Goal: Task Accomplishment & Management: Complete application form

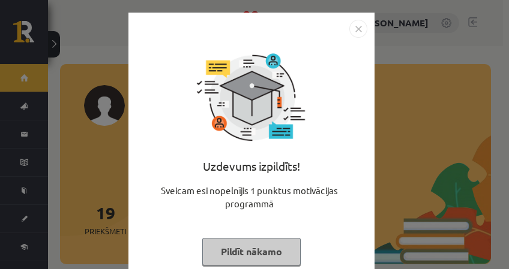
click at [354, 29] on img "Close" at bounding box center [358, 29] width 18 height 18
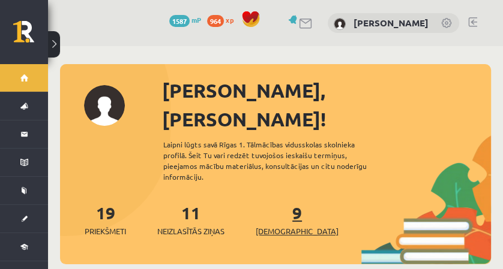
click at [277, 202] on link "9 Ieskaites" at bounding box center [297, 219] width 83 height 35
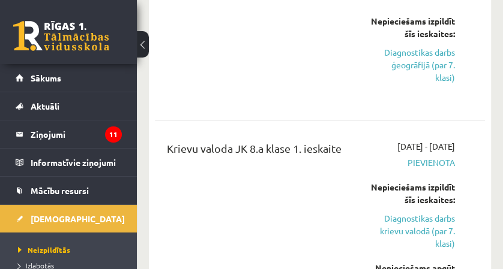
scroll to position [960, 0]
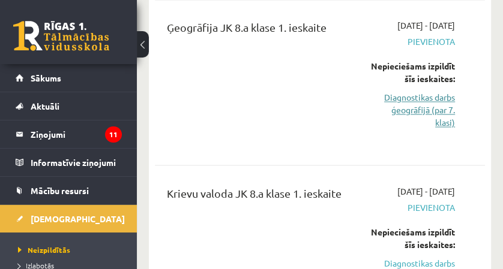
click at [428, 129] on link "Diagnostikas darbs ģeogrāfijā (par 7. klasi)" at bounding box center [413, 110] width 84 height 38
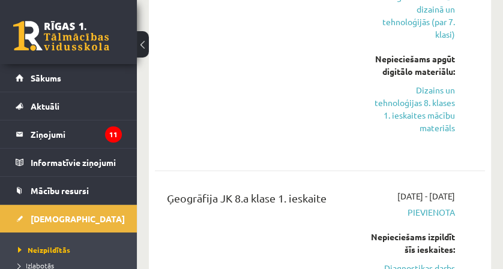
scroll to position [949, 0]
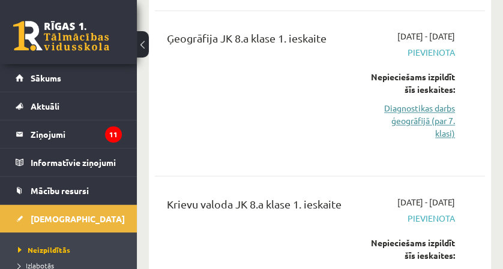
click at [404, 140] on link "Diagnostikas darbs ģeogrāfijā (par 7. klasi)" at bounding box center [413, 121] width 84 height 38
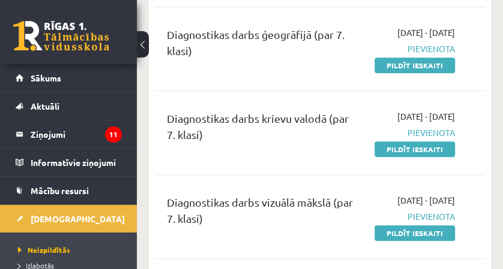
click at [407, 72] on div "Diagnostikas darbs ģeogrāfijā (par 7. klasi) 2025-10-01 - 2025-10-15 Pievienota…" at bounding box center [320, 48] width 330 height 69
click at [405, 61] on link "Pildīt ieskaiti" at bounding box center [414, 66] width 80 height 16
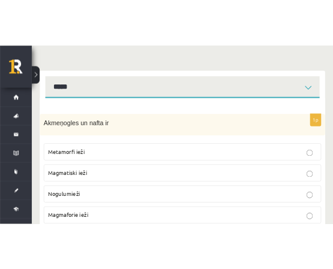
scroll to position [240, 0]
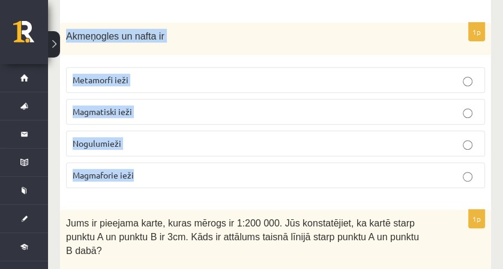
drag, startPoint x: 67, startPoint y: 34, endPoint x: 161, endPoint y: 168, distance: 163.6
click at [161, 168] on div "1p Akmeņogles un nafta ir Metamorfi ieži Magmatiski ieži Nogulumieži Magmaforie…" at bounding box center [275, 111] width 431 height 176
copy div "Akmeņogles un nafta ir Metamorfi ieži Magmatiski ieži Nogulumieži Magmaforie ie…"
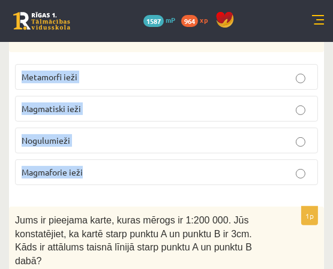
click at [169, 136] on p "Nogulumieži" at bounding box center [167, 140] width 290 height 13
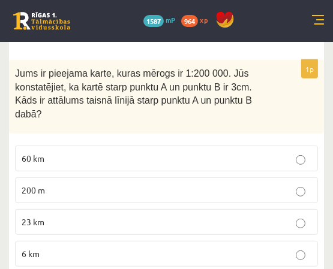
scroll to position [399, 0]
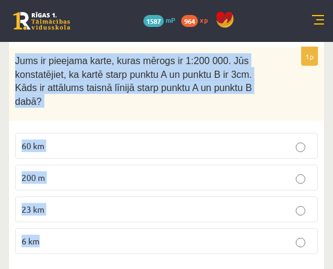
drag, startPoint x: 32, startPoint y: 53, endPoint x: 82, endPoint y: 224, distance: 178.5
click at [81, 226] on div "1p Jums ir pieejama karte, kuras mērogs ir 1:200 000. Jūs konstatējiet, ka kart…" at bounding box center [166, 155] width 315 height 216
copy div "Jums ir pieejama karte, kuras mērogs ir 1:200 000. Jūs konstatējiet, ka kartē s…"
click at [116, 140] on p "60 km" at bounding box center [167, 146] width 290 height 13
click at [87, 235] on p "6 km" at bounding box center [167, 241] width 290 height 13
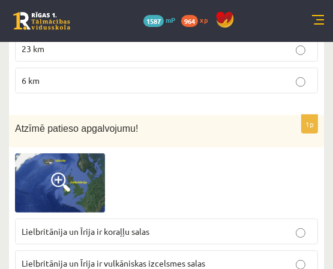
scroll to position [600, 0]
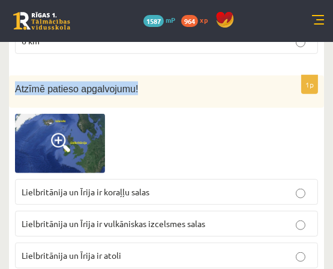
drag, startPoint x: 14, startPoint y: 70, endPoint x: 131, endPoint y: 92, distance: 118.9
click at [131, 92] on div "Atzīmē patieso apgalvojumu!" at bounding box center [166, 92] width 315 height 33
copy span "Atzīmē patieso apgalvojumu!"
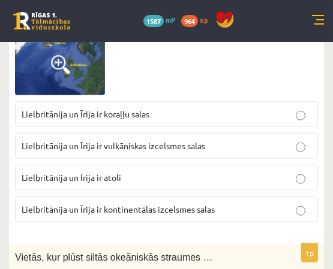
scroll to position [680, 0]
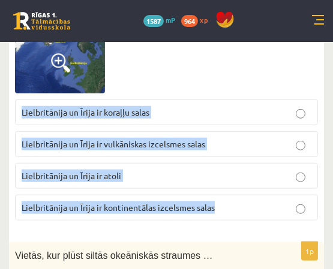
drag, startPoint x: 34, startPoint y: 93, endPoint x: 235, endPoint y: 189, distance: 223.2
click at [235, 189] on fieldset "Lielbritānija un Īrija ir koraļļu salas Lielbritānija un Īrija ir vulkāniskas i…" at bounding box center [166, 159] width 303 height 131
copy fieldset "Lielbritānija un Īrija ir koraļļu salas Lielbritānija un Īrija ir vulkāniskas i…"
click at [238, 202] on p "Lielbritānija un Īrija ir kontinentālas izcelsmes salas" at bounding box center [167, 208] width 290 height 13
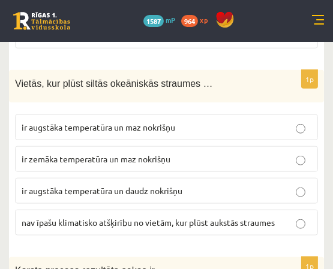
scroll to position [840, 0]
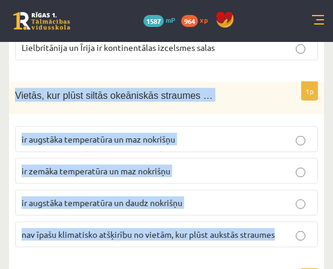
drag, startPoint x: 19, startPoint y: 77, endPoint x: 302, endPoint y: 227, distance: 320.4
click at [302, 227] on div "1p Vietās, kur plūst siltās okeāniskās straumes … ir augstāka temperatūra un ma…" at bounding box center [166, 170] width 315 height 176
copy div "Vietās, kur plūst siltās okeāniskās straumes … ir augstāka temperatūra un maz n…"
click at [248, 197] on p "ir augstāka temperatūra un daudz nokrišņu" at bounding box center [167, 203] width 290 height 13
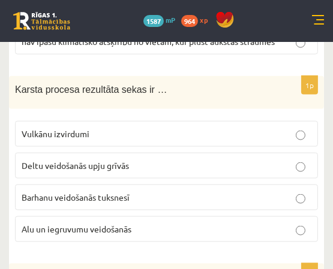
scroll to position [1040, 0]
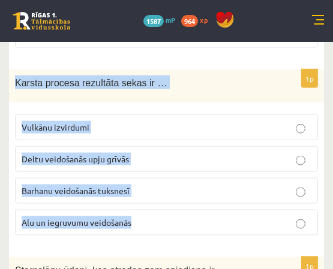
drag, startPoint x: 1, startPoint y: 60, endPoint x: 151, endPoint y: 203, distance: 206.6
copy div "Karsta procesa rezultāta sekas ir … Vulkānu izvirdumi Deltu veidošanās upju grī…"
drag, startPoint x: 181, startPoint y: 213, endPoint x: 179, endPoint y: 207, distance: 6.1
click at [181, 212] on label "Alu un iegruvumu veidošanās" at bounding box center [166, 223] width 303 height 26
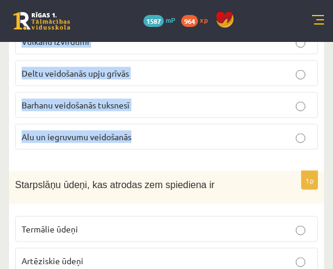
scroll to position [1200, 0]
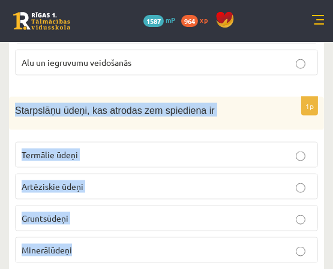
drag, startPoint x: 13, startPoint y: 89, endPoint x: 135, endPoint y: 226, distance: 183.5
click at [136, 228] on div "1p Starpslāņu ūdeņi, kas atrodas zem spiediena ir Termālie ūdeņi Artēziskie ūde…" at bounding box center [166, 185] width 315 height 176
copy div "Starpslāņu ūdeņi, kas atrodas zem spiediena ir Termālie ūdeņi Artēziskie ūdeņi …"
click at [140, 179] on label "Artēziskie ūdeņi" at bounding box center [166, 187] width 303 height 26
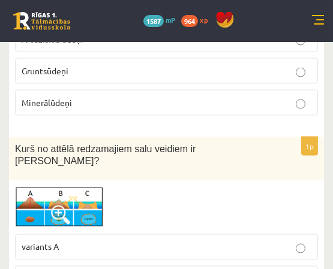
scroll to position [1359, 0]
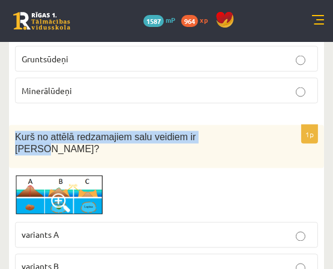
drag, startPoint x: 13, startPoint y: 118, endPoint x: 208, endPoint y: 123, distance: 195.0
click at [208, 125] on div "Kurš no attēlā redzamajiem salu veidiem ir Atols?" at bounding box center [166, 146] width 315 height 43
copy span "Kurš no attēlā redzamajiem salu veidiem ir Atols?"
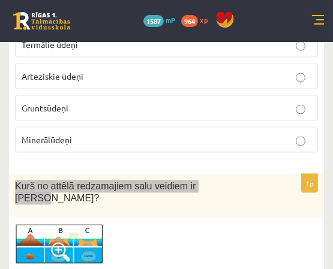
scroll to position [1399, 0]
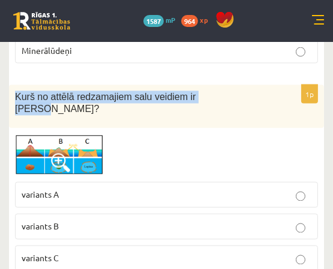
copy span "Kurš no attēlā redzamajiem salu veidiem ir Atols?"
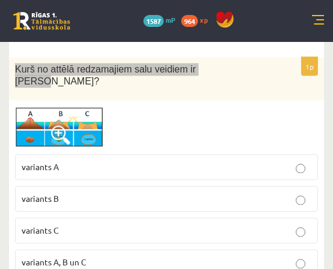
scroll to position [1440, 0]
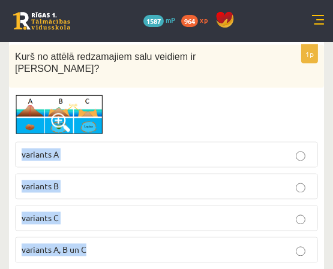
drag, startPoint x: 17, startPoint y: 121, endPoint x: 98, endPoint y: 239, distance: 144.1
click at [98, 239] on div "1p Kurš no attēlā redzamajiem salu veidiem ir Atols? variants A variants B vari…" at bounding box center [166, 159] width 315 height 228
copy fieldset "variants A variants B variants C variants A, B un C"
click at [127, 212] on p "variants C" at bounding box center [167, 218] width 290 height 13
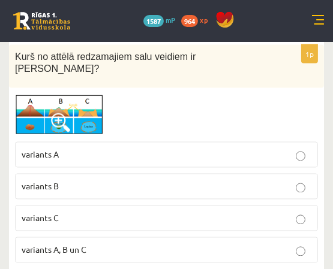
scroll to position [1599, 0]
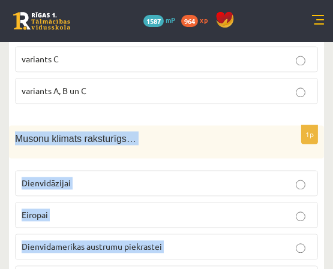
drag, startPoint x: 28, startPoint y: 105, endPoint x: 133, endPoint y: 240, distance: 171.0
click at [133, 240] on div "1p Musonu klimats raksturīgs… Dienvidāzijai Eiropai Dienvidamerikas austrumu pi…" at bounding box center [166, 213] width 315 height 176
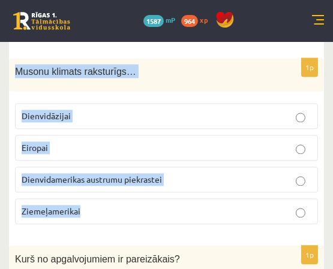
scroll to position [1680, 0]
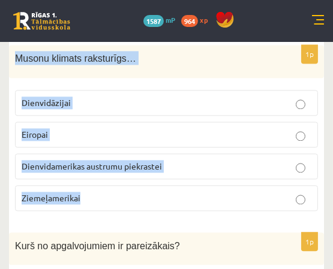
click at [193, 97] on p "Dienvidāzijai" at bounding box center [167, 103] width 290 height 13
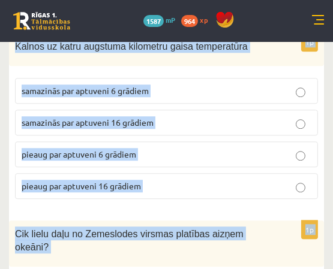
scroll to position [2241, 0]
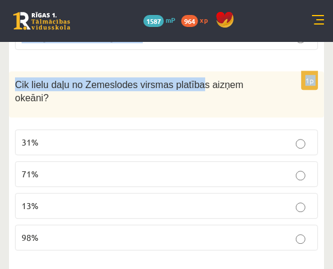
drag, startPoint x: 15, startPoint y: 93, endPoint x: 181, endPoint y: 103, distance: 165.9
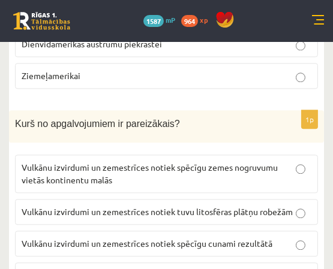
scroll to position [1841, 0]
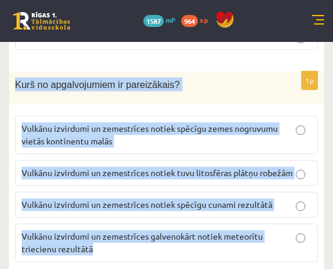
drag, startPoint x: 13, startPoint y: 52, endPoint x: 217, endPoint y: 214, distance: 260.5
click at [217, 214] on div "1p Kurš no apgalvojumiem ir pareizākais? Vulkānu izvirdumi un zemestrīces notie…" at bounding box center [166, 171] width 315 height 201
click at [220, 167] on span "Vulkānu izvirdumi un zemestrīces notiek tuvu litosfēras plātņu robežām" at bounding box center [157, 172] width 271 height 11
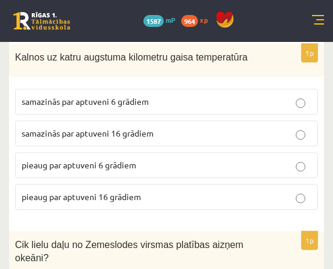
scroll to position [2001, 0]
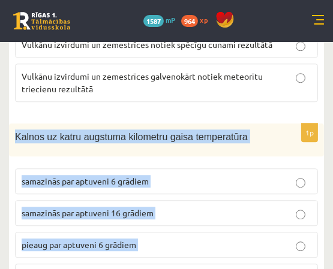
drag, startPoint x: 21, startPoint y: 103, endPoint x: 151, endPoint y: 247, distance: 194.1
click at [151, 247] on div "1p Kalnos uz katru augstuma kilometru gaisa temperatūra samazinās par aptuveni …" at bounding box center [166, 212] width 315 height 176
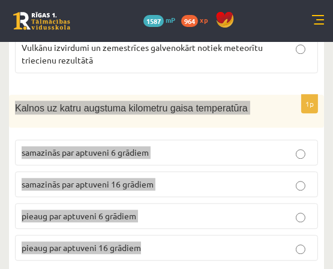
scroll to position [2041, 0]
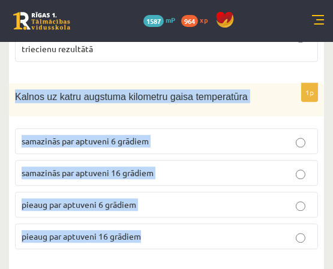
click at [209, 135] on p "samazinās par aptuveni 6 grādiem" at bounding box center [167, 141] width 290 height 13
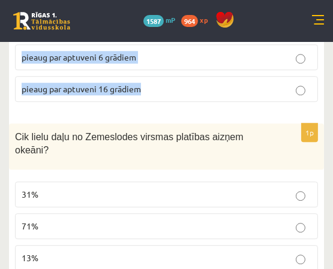
scroll to position [2201, 0]
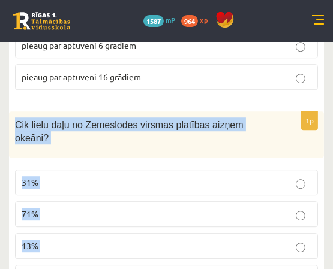
drag, startPoint x: 19, startPoint y: 94, endPoint x: 185, endPoint y: 224, distance: 211.1
click at [185, 224] on div "1p Cik lielu daļu no Zemeslodes virsmas platības aizņem okeāni? 31% 71% 13% 98%" at bounding box center [166, 206] width 315 height 189
click at [162, 202] on label "71%" at bounding box center [166, 215] width 303 height 26
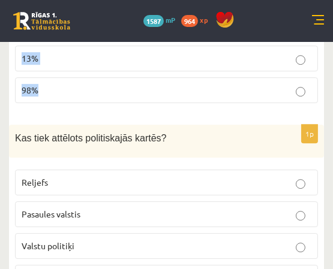
scroll to position [2401, 0]
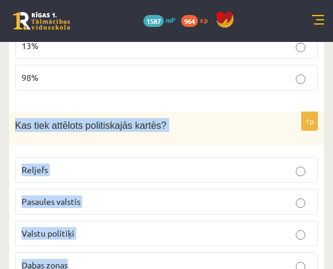
drag, startPoint x: 12, startPoint y: 76, endPoint x: 92, endPoint y: 212, distance: 157.3
click at [92, 212] on div "1p Kas tiek attēlots politiskajās kartēs? Reljefs Pasaules valstis Valstu polit…" at bounding box center [166, 200] width 315 height 176
click at [127, 196] on p "Pasaules valstis" at bounding box center [167, 202] width 290 height 13
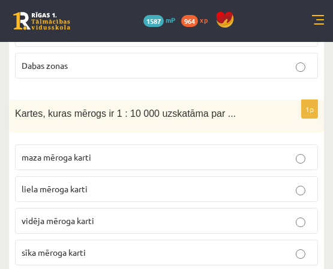
scroll to position [2561, 0]
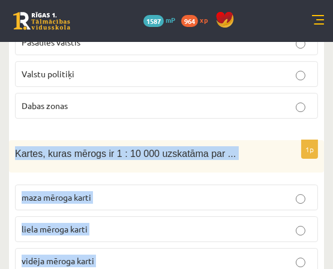
drag, startPoint x: 12, startPoint y: 102, endPoint x: 95, endPoint y: 233, distance: 154.8
click at [96, 235] on div "1p Kartes, kuras mērogs ir 1 : 10 000 uzskatāma par ... maza mēroga karti liela…" at bounding box center [166, 228] width 315 height 176
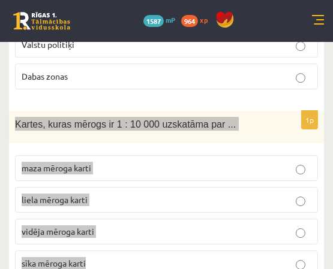
scroll to position [2601, 0]
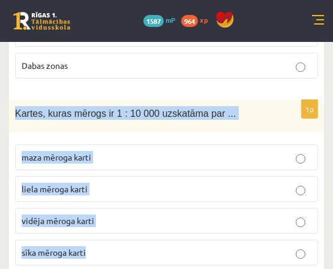
click at [131, 183] on p "liela mēroga karti" at bounding box center [167, 189] width 290 height 13
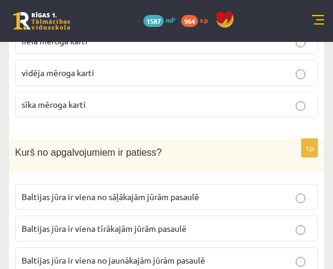
scroll to position [2761, 0]
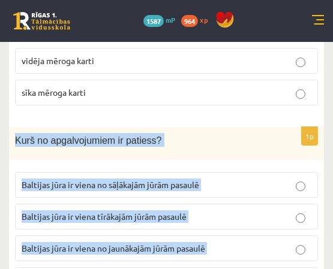
drag, startPoint x: 14, startPoint y: 91, endPoint x: 220, endPoint y: 216, distance: 240.6
click at [220, 216] on div "1p Kurš no apgalvojumiem ir patiess? Baltijas jūra ir viena no sāļākajām jūrām …" at bounding box center [166, 215] width 315 height 176
click at [233, 242] on p "Baltijas jūra ir viena no jaunākajām jūrām pasaulē" at bounding box center [167, 248] width 290 height 13
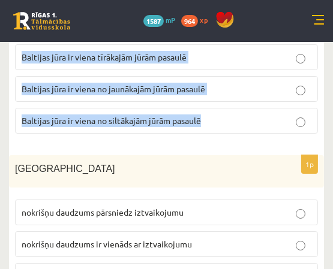
scroll to position [2961, 0]
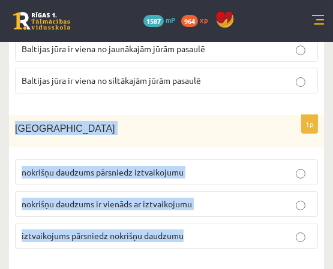
drag, startPoint x: 8, startPoint y: 76, endPoint x: 194, endPoint y: 184, distance: 215.0
click at [194, 184] on div "8. klases diagnosticējošais darbs ģeogrāfijā par 7. klases mācību vielu , Nikol…" at bounding box center [166, 210] width 333 height 6259
click at [215, 166] on p "nokrišņu daudzums pārsniedz iztvaikojumu" at bounding box center [167, 172] width 290 height 13
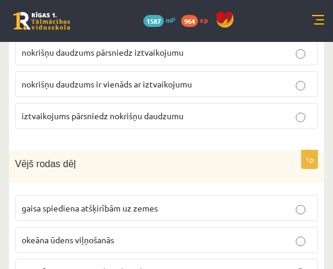
scroll to position [3121, 0]
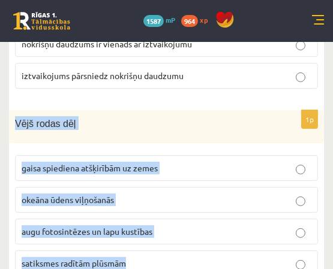
drag, startPoint x: 33, startPoint y: 78, endPoint x: 142, endPoint y: 213, distance: 173.2
click at [142, 214] on div "1p Vējš rodas dēļ gaisa spiediena atšķirībām uz zemes okeāna ūdens viļņošanās a…" at bounding box center [166, 198] width 315 height 176
click at [264, 155] on label "gaisa spiediena atšķirībām uz zemes" at bounding box center [166, 168] width 303 height 26
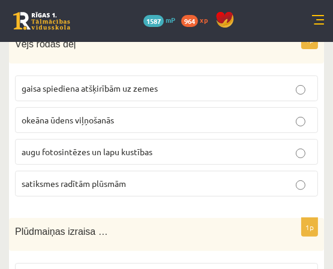
scroll to position [3280, 0]
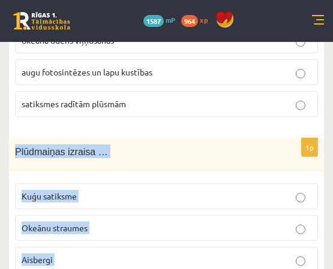
drag, startPoint x: 17, startPoint y: 100, endPoint x: 146, endPoint y: 243, distance: 192.8
click at [146, 244] on div "1p Plūdmaiņas izraisa … Kuģu satiksme Okeānu straumes Aisbergi Saules un Mēness…" at bounding box center [166, 227] width 315 height 176
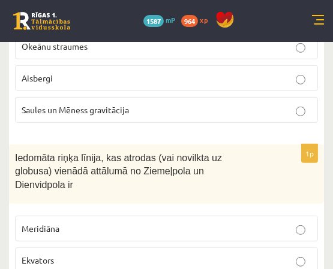
scroll to position [3481, 0]
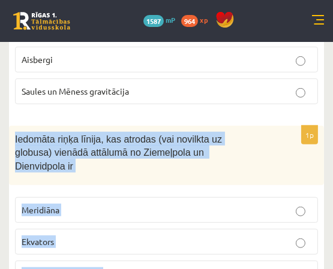
drag, startPoint x: 15, startPoint y: 85, endPoint x: 130, endPoint y: 235, distance: 188.2
click at [130, 235] on div "1p Iedomāta riņķa līnija, kas atrodas (vai novilkta uz globusa) vienādā attālum…" at bounding box center [166, 227] width 315 height 203
click at [208, 229] on label "Ekvators" at bounding box center [166, 242] width 303 height 26
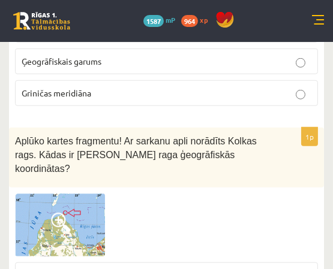
scroll to position [3681, 0]
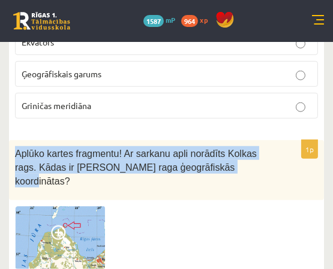
drag, startPoint x: 13, startPoint y: 86, endPoint x: 197, endPoint y: 111, distance: 185.2
click at [197, 140] on div "Aplūko kartes fragmentu! Ar sarkanu apli norādīts Kolkas rags. Kādas ir Kolkas …" at bounding box center [166, 170] width 315 height 60
drag, startPoint x: 76, startPoint y: 163, endPoint x: 73, endPoint y: 151, distance: 11.6
click at [73, 206] on img at bounding box center [60, 237] width 90 height 63
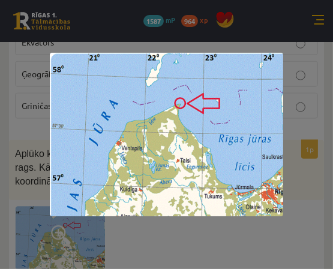
click at [324, 149] on div at bounding box center [166, 134] width 333 height 269
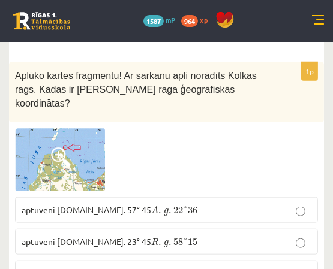
scroll to position [3760, 0]
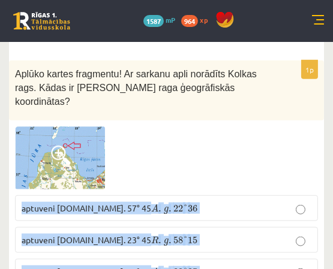
drag, startPoint x: 20, startPoint y: 128, endPoint x: 150, endPoint y: 221, distance: 159.6
click at [150, 221] on fieldset "aptuveni Z.pl. 57° 45 A . g . 22 ° 36 A . g . 22 ° 36 aptuveni D.pl. 23° 45 R .…" at bounding box center [166, 255] width 303 height 131
click at [208, 202] on p "aptuveni Z.pl. 57° 45 A . g . 22 ° 36 A . g . 22 ° 36" at bounding box center [167, 208] width 290 height 13
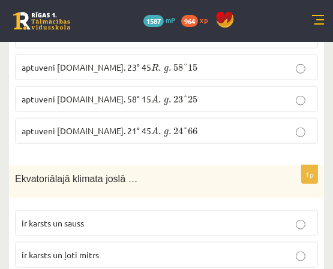
scroll to position [3961, 0]
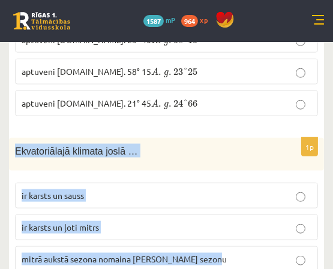
drag, startPoint x: 14, startPoint y: 70, endPoint x: 222, endPoint y: 183, distance: 236.5
click at [221, 184] on div "1p Ekvatoriālajā klimata joslā … ir karsts un sauss ir karsts un ļoti mitrs mit…" at bounding box center [166, 210] width 315 height 144
click at [157, 221] on p "ir karsts un ļoti mitrs" at bounding box center [167, 227] width 290 height 13
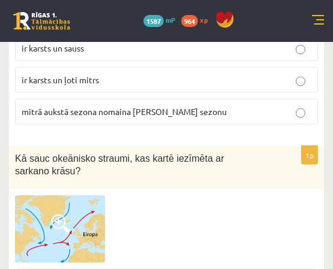
scroll to position [4120, 0]
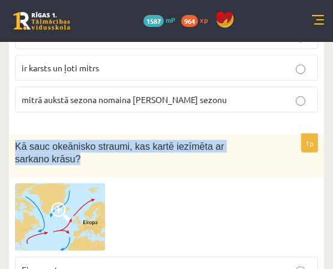
drag, startPoint x: 35, startPoint y: 68, endPoint x: 64, endPoint y: 82, distance: 32.2
click at [64, 134] on div "Kā sauc okeānisko straumi, kas kartē iezīmēta ar sarkano krāsu?" at bounding box center [166, 155] width 315 height 43
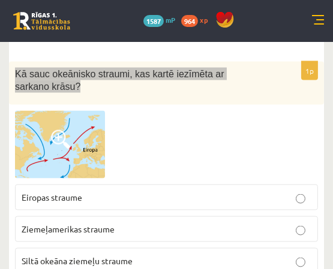
scroll to position [4240, 0]
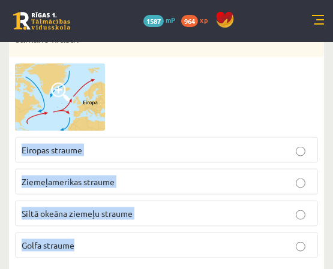
drag, startPoint x: 23, startPoint y: 71, endPoint x: 97, endPoint y: 152, distance: 110.0
click at [97, 152] on fieldset "Eiropas straume Ziemeļamerikas straume Siltā okeāna ziemeļu straume Golfa strau…" at bounding box center [166, 196] width 303 height 131
click at [146, 239] on p "Golfa straume" at bounding box center [167, 245] width 290 height 13
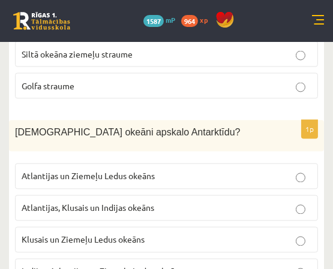
scroll to position [4360, 0]
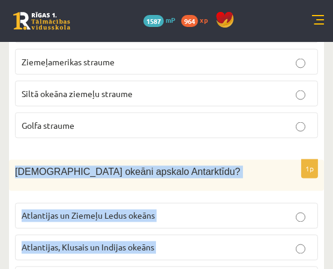
drag, startPoint x: 17, startPoint y: 91, endPoint x: 194, endPoint y: 229, distance: 224.0
click at [194, 229] on div "1p Kuri okeāni apskalo Antarktīdu? Atlantijas un Ziemeļu Ledus okeāns Atlantija…" at bounding box center [166, 246] width 315 height 173
click at [209, 242] on p "Atlantijas, Klusais un Indijas okeāns" at bounding box center [167, 248] width 290 height 13
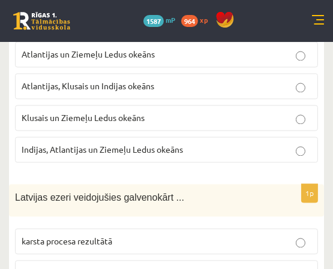
scroll to position [4560, 0]
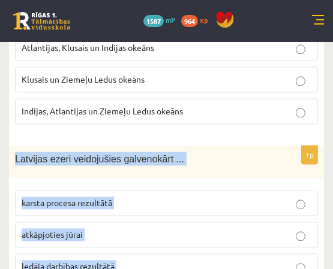
drag, startPoint x: 14, startPoint y: 77, endPoint x: 156, endPoint y: 199, distance: 187.1
click at [156, 199] on div "1p Latvijas ezeri veidojušies galvenokārt ... karsta procesa rezultātā atkāpjot…" at bounding box center [166, 234] width 315 height 176
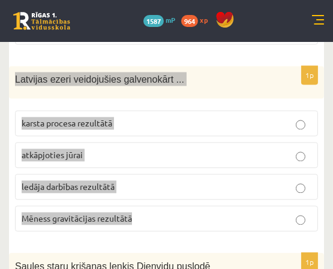
scroll to position [4600, 0]
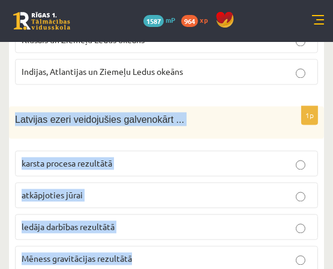
click at [197, 221] on p "ledāja darbības rezultātā" at bounding box center [167, 227] width 290 height 13
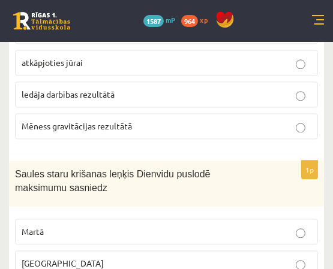
scroll to position [4720, 0]
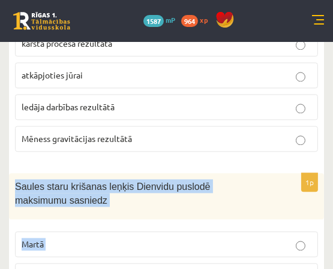
drag, startPoint x: 12, startPoint y: 101, endPoint x: 107, endPoint y: 244, distance: 171.4
click at [107, 245] on div "1p Saules staru krišanas leņķis Dienvidu puslodē maksimumu sasniedz Martā Jūnij…" at bounding box center [166, 267] width 315 height 189
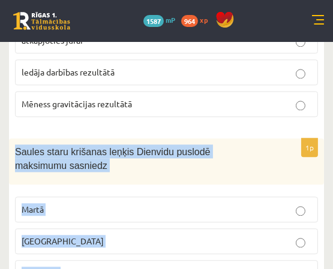
scroll to position [4800, 0]
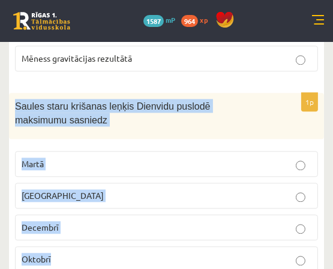
click at [139, 215] on label "Decembrī" at bounding box center [166, 228] width 303 height 26
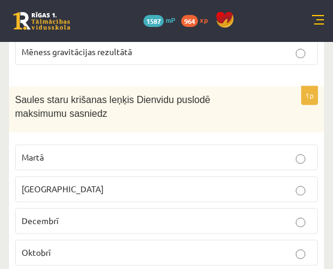
scroll to position [4960, 0]
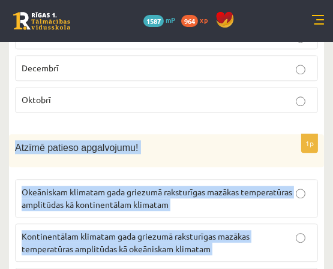
drag, startPoint x: 62, startPoint y: 77, endPoint x: 182, endPoint y: 213, distance: 181.9
click at [182, 214] on div "1p Atzīmē patieso apgalvojumu! Okeāniskam klimatam gada griezumā raksturīgas ma…" at bounding box center [166, 225] width 315 height 182
click at [254, 187] on span "Okeāniskam klimatam gada griezumā raksturīgas mazākas temperatūras amplitūdas k…" at bounding box center [157, 198] width 271 height 23
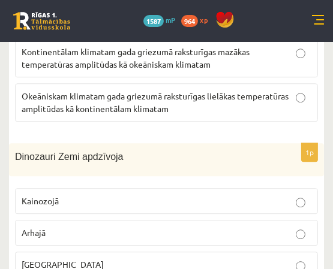
scroll to position [5160, 0]
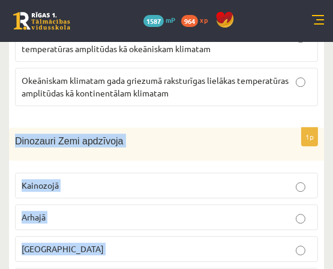
drag, startPoint x: 10, startPoint y: 56, endPoint x: 72, endPoint y: 186, distance: 144.3
click at [72, 186] on div "1p Dinozauri Zemi apdzīvoja Kainozojā Arhajā Mezozojā Proterozojā" at bounding box center [166, 216] width 315 height 176
click at [217, 243] on p "Mezozojā" at bounding box center [167, 249] width 290 height 13
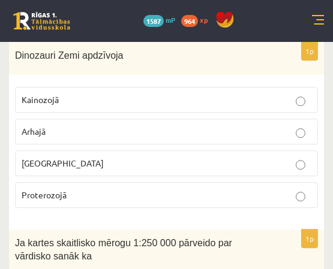
scroll to position [5320, 0]
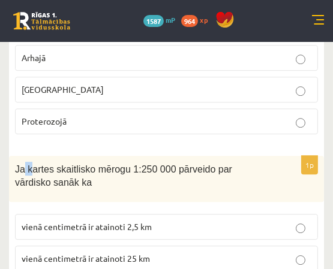
drag, startPoint x: 20, startPoint y: 80, endPoint x: 29, endPoint y: 84, distance: 9.9
click at [29, 164] on span "Ja kartes skaitlisko mērogu 1:250 000 pārveido par vārdisko sanāk ka" at bounding box center [123, 176] width 217 height 24
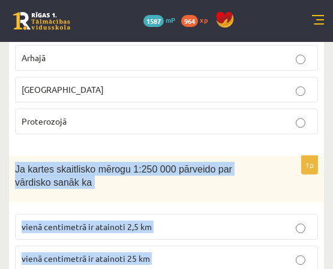
drag, startPoint x: 29, startPoint y: 84, endPoint x: 155, endPoint y: 245, distance: 203.9
click at [155, 245] on div "1p Ja kartes skaitlisko mērogu 1:250 000 pārveido par vārdisko sanāk ka vienā c…" at bounding box center [166, 250] width 315 height 189
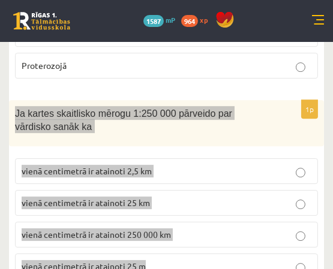
scroll to position [5360, 0]
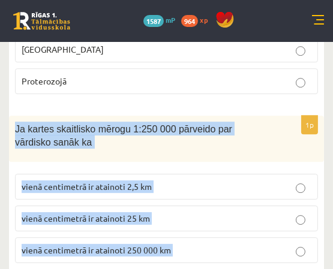
click at [199, 181] on p "vienā centimetrā ir atainoti 2,5 km" at bounding box center [167, 187] width 290 height 13
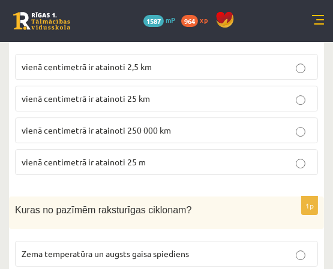
scroll to position [5520, 0]
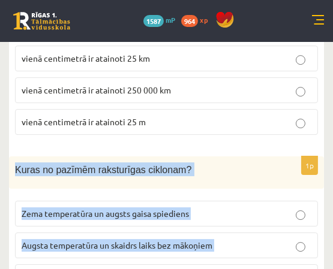
drag, startPoint x: 10, startPoint y: 86, endPoint x: 181, endPoint y: 214, distance: 213.4
click at [181, 215] on div "1p Kuras no pazīmēm raksturīgas ciklonam? Zema temperatūra un augsts gaisa spie…" at bounding box center [166, 245] width 315 height 176
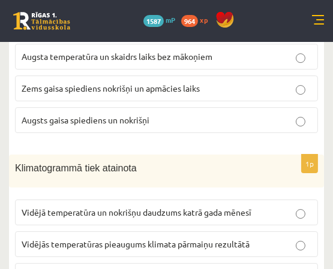
scroll to position [5720, 0]
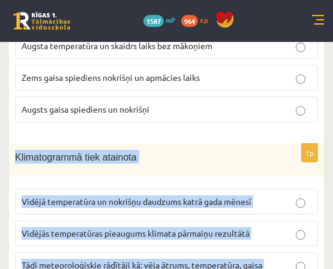
drag, startPoint x: 12, startPoint y: 70, endPoint x: 216, endPoint y: 241, distance: 265.7
click at [216, 241] on div "1p Klimatogrammā tiek atainota Vidējā temperatūra un nokrišņu daudzums katrā ga…" at bounding box center [166, 244] width 315 height 201
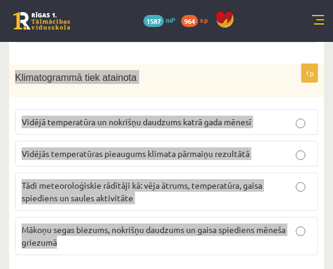
scroll to position [5760, 0]
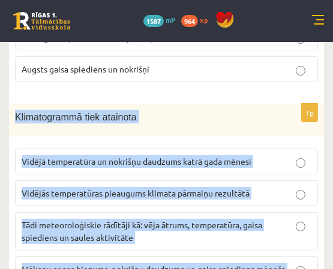
click at [276, 155] on p "Vidējā temperatūra un nokrišņu daudzums katrā gada mēnesī" at bounding box center [167, 161] width 290 height 13
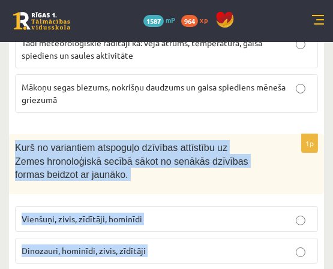
scroll to position [5944, 0]
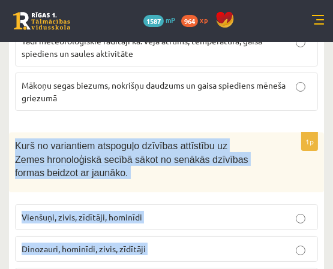
drag, startPoint x: 8, startPoint y: 98, endPoint x: 143, endPoint y: 241, distance: 196.9
click at [196, 205] on label "Vienšuņi, zivis, zīdītāji, hominīdi" at bounding box center [166, 218] width 303 height 26
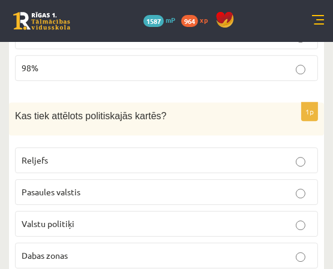
scroll to position [0, 0]
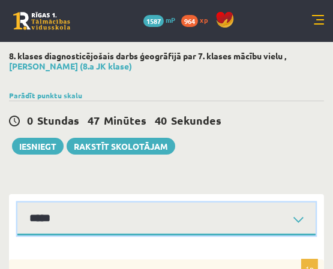
drag, startPoint x: 245, startPoint y: 209, endPoint x: 241, endPoint y: 203, distance: 6.8
click at [244, 210] on select "*****" at bounding box center [166, 219] width 298 height 33
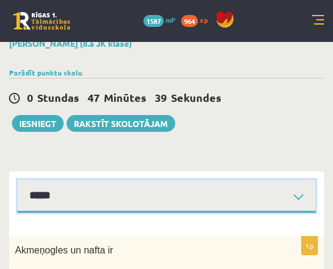
scroll to position [80, 0]
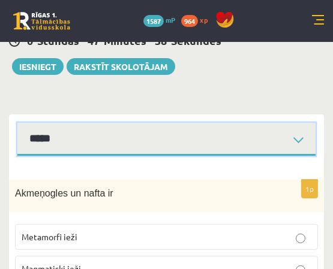
click at [151, 133] on select "*****" at bounding box center [166, 139] width 298 height 33
click at [17, 123] on select "*****" at bounding box center [166, 139] width 298 height 33
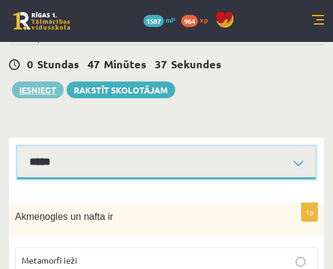
scroll to position [40, 0]
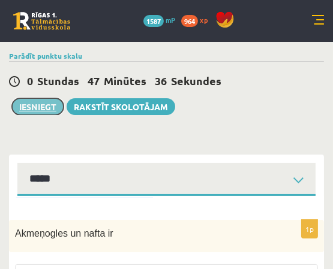
click at [38, 103] on button "Iesniegt" at bounding box center [38, 106] width 52 height 17
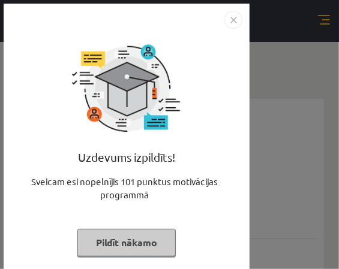
drag, startPoint x: 235, startPoint y: 22, endPoint x: 247, endPoint y: 19, distance: 12.8
click at [235, 22] on img "Close" at bounding box center [233, 20] width 18 height 18
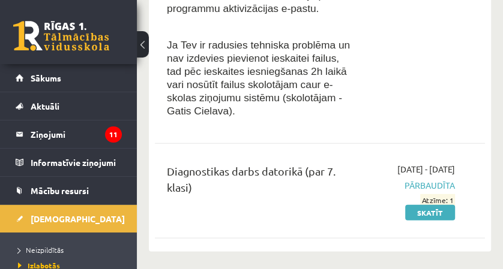
scroll to position [1560, 0]
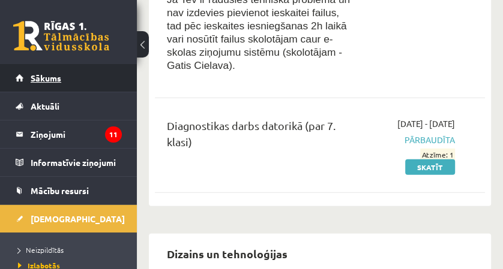
click at [66, 73] on link "Sākums" at bounding box center [69, 78] width 106 height 28
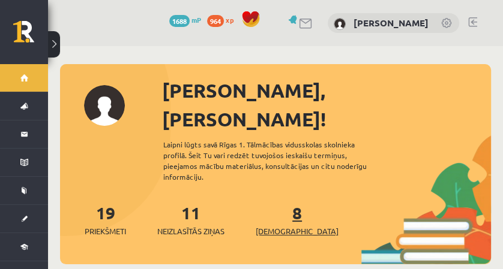
click at [278, 202] on link "8 Ieskaites" at bounding box center [297, 219] width 83 height 35
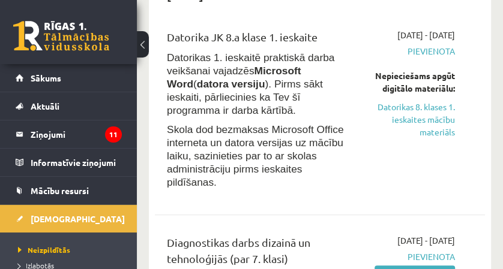
scroll to position [200, 0]
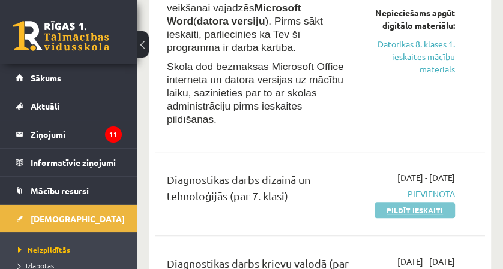
click at [398, 203] on link "Pildīt ieskaiti" at bounding box center [414, 211] width 80 height 16
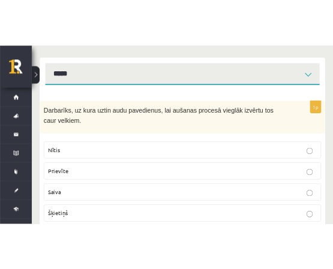
scroll to position [120, 0]
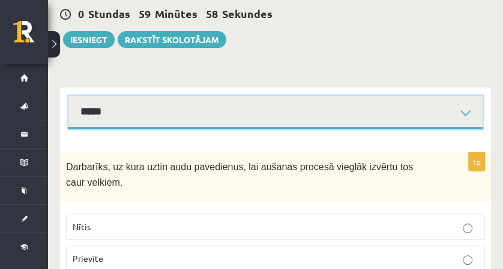
click at [249, 125] on select "*****" at bounding box center [275, 112] width 414 height 33
click at [246, 114] on select "*****" at bounding box center [275, 112] width 414 height 33
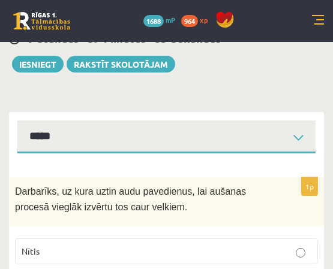
scroll to position [200, 0]
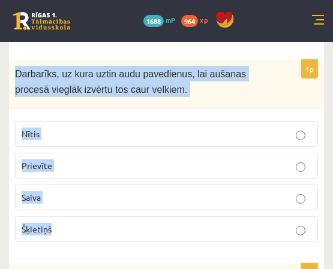
drag, startPoint x: 37, startPoint y: 83, endPoint x: 187, endPoint y: 212, distance: 198.2
click at [186, 214] on div "1p Darbarīks, uz kura uztin audu pavedienus, lai aušanas procesā vieglāk izvērt…" at bounding box center [166, 156] width 315 height 193
copy div "Darbarīks, uz kura uztin audu pavedienus, lai aušanas procesā vieglāk izvērtu t…"
click at [238, 217] on label "Šķietiņš" at bounding box center [166, 230] width 303 height 26
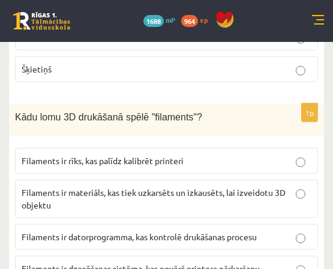
scroll to position [399, 0]
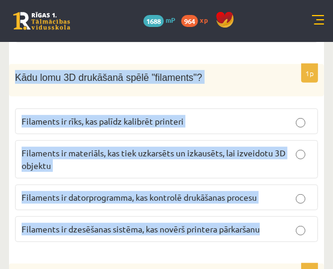
drag, startPoint x: 8, startPoint y: 73, endPoint x: 274, endPoint y: 229, distance: 308.9
copy div "Kādu lomu 3D drukāšanā spēlē "filaments"? Filaments ir rīks, kas palīdz kalibrē…"
click at [229, 165] on p "Filaments ir materiāls, kas tiek uzkarsēts un izkausēts, lai izveidotu 3D objek…" at bounding box center [167, 159] width 290 height 25
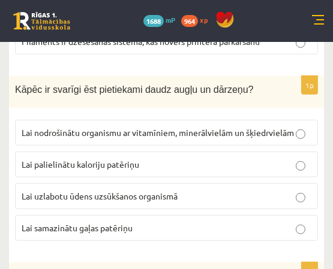
scroll to position [600, 0]
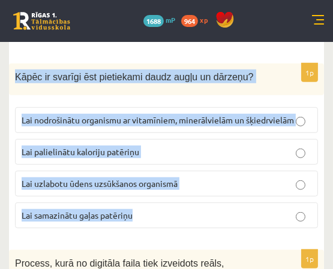
drag, startPoint x: 17, startPoint y: 70, endPoint x: 211, endPoint y: 216, distance: 242.5
click at [211, 216] on div "1p Kāpēc ir svarīgi ēst pietiekami daudz augļu un dārzeņu? Lai nodrošinātu orga…" at bounding box center [166, 151] width 315 height 175
copy div "Kāpēc ir svarīgi ēst pietiekami daudz augļu un dārzeņu? Lai nodrošinātu organis…"
click at [198, 115] on span "Lai nodrošinātu organismu ar vitamīniem, minerālvielām un šķiedrvielām" at bounding box center [158, 120] width 272 height 11
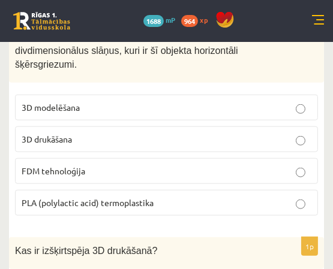
scroll to position [800, 0]
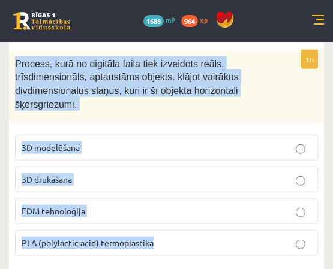
drag, startPoint x: 11, startPoint y: 64, endPoint x: 188, endPoint y: 247, distance: 254.9
click at [188, 248] on div "1p Process, kurā no digitāla faila tiek izveidots reāls, trīsdimensionāls, apta…" at bounding box center [166, 157] width 315 height 215
copy div "Process, kurā no digitāla faila tiek izveidots reāls, trīsdimensionāls, aptaust…"
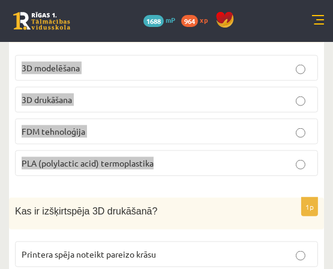
scroll to position [840, 0]
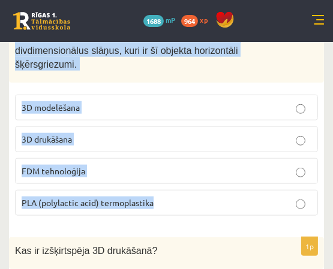
click at [181, 143] on p "3D drukāšana" at bounding box center [167, 139] width 290 height 13
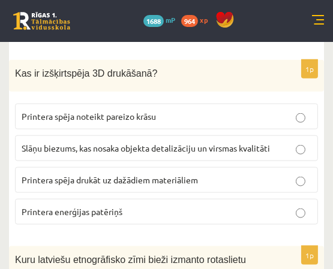
scroll to position [999, 0]
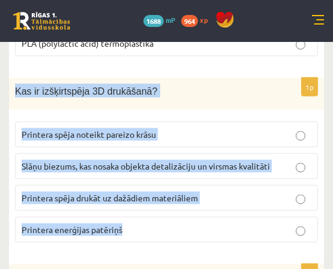
drag, startPoint x: 10, startPoint y: 98, endPoint x: 157, endPoint y: 226, distance: 194.7
click at [157, 226] on div "1p Kas ir izšķirtspēja 3D drukāšanā? Printera spēja noteikt pareizo krāsu Slāņu…" at bounding box center [166, 165] width 315 height 175
copy div "Kas ir izšķirtspēja 3D drukāšanā? Printera spēja noteikt pareizo krāsu Slāņu bi…"
click at [258, 173] on p "Slāņu biezums, kas nosaka objekta detalizāciju un virsmas kvalitāti" at bounding box center [167, 166] width 290 height 13
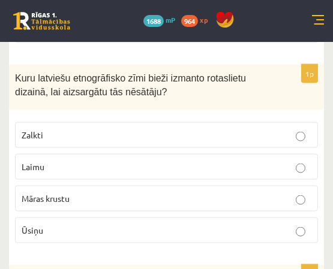
scroll to position [1200, 0]
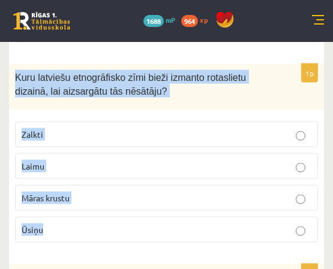
drag, startPoint x: 16, startPoint y: 85, endPoint x: 65, endPoint y: 233, distance: 155.7
click at [65, 233] on div "1p Kuru latviešu etnogrāfisko zīmi bieži izmanto rotaslietu dizainā, lai aizsar…" at bounding box center [166, 158] width 315 height 188
copy div "Kuru latviešu etnogrāfisko zīmi bieži izmanto rotaslietu dizainā, lai aizsargāt…"
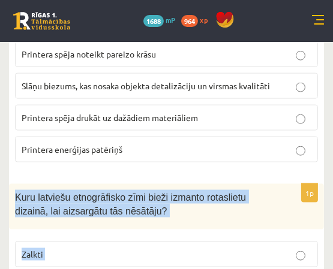
scroll to position [1119, 0]
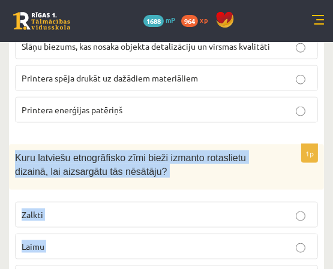
copy div "Kuru latviešu etnogrāfisko zīmi bieži izmanto rotaslietu dizainā, lai aizsargāt…"
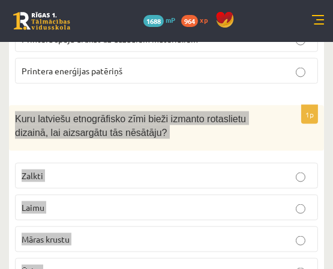
scroll to position [1200, 0]
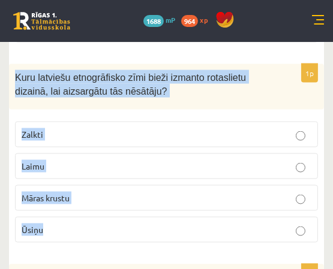
click at [240, 205] on p "Māras krustu" at bounding box center [167, 198] width 290 height 13
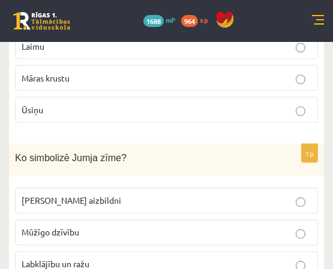
scroll to position [1399, 0]
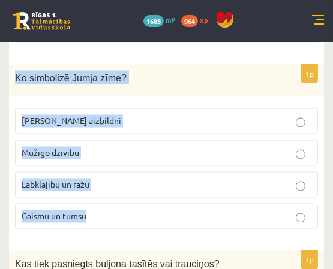
drag, startPoint x: 11, startPoint y: 85, endPoint x: 89, endPoint y: 214, distance: 150.7
click at [89, 214] on div "1p Ko simbolizē Jumja zīme? Zirgu aizbildni Mūžīgo dzīvību Labklājību un ražu G…" at bounding box center [166, 152] width 315 height 175
copy div "Ko simbolizē Jumja zīme? Zirgu aizbildni Mūžīgo dzīvību Labklājību un ražu Gais…"
click at [161, 187] on p "Labklājību un ražu" at bounding box center [167, 185] width 290 height 13
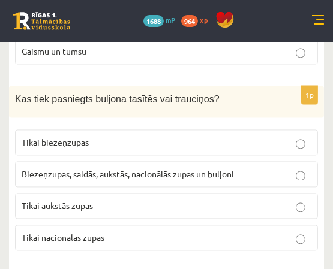
scroll to position [1599, 0]
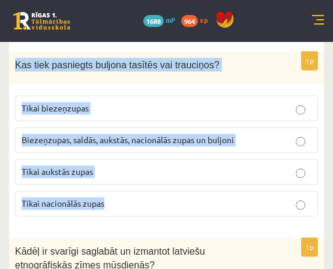
drag, startPoint x: 15, startPoint y: 67, endPoint x: 116, endPoint y: 222, distance: 184.7
click at [116, 222] on div "1p Kas tiek pasniegts buljona tasītēs vai trauciņos? Tikai biezeņzupas Biezeņzu…" at bounding box center [166, 139] width 315 height 175
copy div "Kas tiek pasniegts buljona tasītēs vai trauciņos? Tikai biezeņzupas Biezeņzupas…"
click at [251, 146] on p "Biezeņzupas, saldās, aukstās, nacionālās zupas un buljoni" at bounding box center [167, 140] width 290 height 13
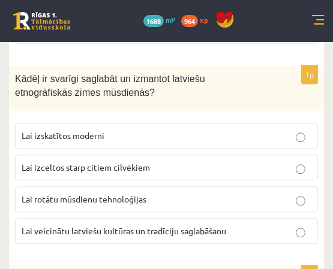
scroll to position [1759, 0]
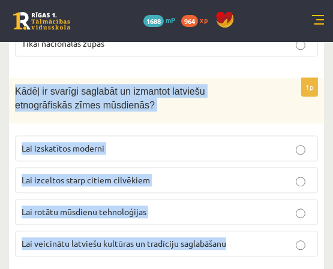
drag, startPoint x: 10, startPoint y: 94, endPoint x: 257, endPoint y: 249, distance: 291.9
click at [257, 249] on div "1p Kādēļ ir svarīgi saglabāt un izmantot latviešu etnogrāfiskās zīmes mūsdienās…" at bounding box center [166, 172] width 315 height 188
copy div "Kādēļ ir svarīgi saglabāt un izmantot latviešu etnogrāfiskās zīmes mūsdienās? L…"
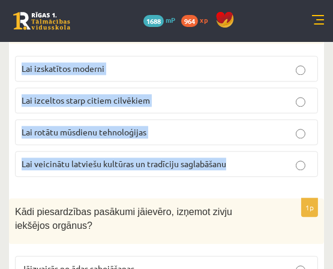
scroll to position [1839, 0]
click at [249, 175] on label "Lai veicinātu latviešu kultūras un tradīciju saglabāšanu" at bounding box center [166, 164] width 303 height 26
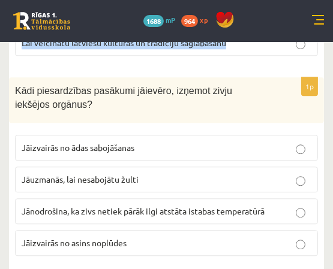
scroll to position [1999, 0]
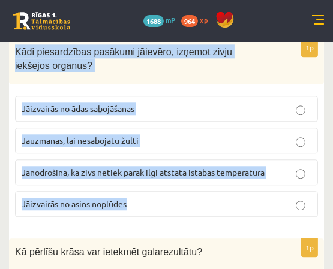
drag, startPoint x: 11, startPoint y: 57, endPoint x: 134, endPoint y: 205, distance: 192.9
click at [134, 205] on div "1p Kādi piesardzības pasākumi jāievēro, izņemot zivju iekšējos orgānus? Jāizvai…" at bounding box center [166, 132] width 315 height 188
click at [171, 145] on p "Jāuzmanās, lai nesabojātu žulti" at bounding box center [167, 140] width 290 height 13
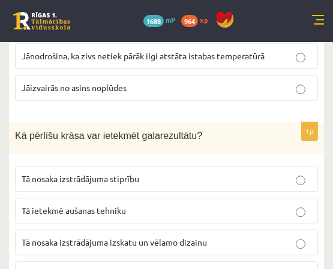
scroll to position [2159, 0]
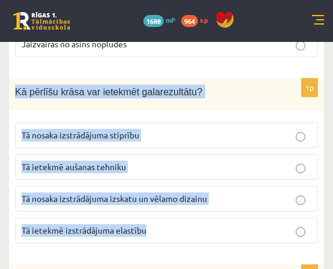
drag, startPoint x: 11, startPoint y: 95, endPoint x: 154, endPoint y: 226, distance: 193.6
click at [154, 226] on div "1p Kā pērlīšu krāsa var ietekmēt galarezultātu? Tā nosaka izstrādājuma stiprību…" at bounding box center [166, 166] width 315 height 175
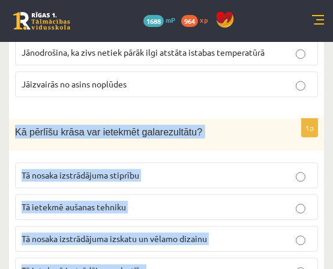
scroll to position [2199, 0]
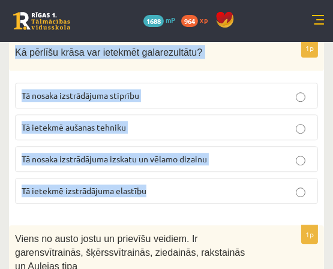
click at [207, 161] on span "Tā nosaka izstrādājuma izskatu un vēlamo dizainu" at bounding box center [114, 159] width 185 height 11
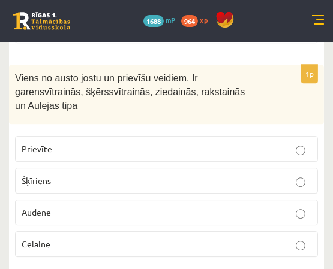
scroll to position [2359, 0]
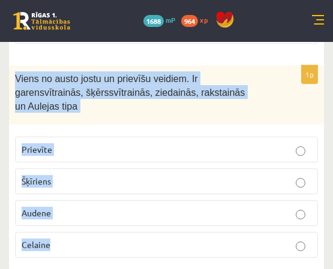
drag, startPoint x: 11, startPoint y: 81, endPoint x: 166, endPoint y: 236, distance: 218.9
click at [166, 236] on div "1p Viens no austo jostu un prievīšu veidiem. Ir garensvītrainās, šķērssvītrainā…" at bounding box center [166, 166] width 315 height 202
click at [101, 137] on label "Prievīte" at bounding box center [166, 150] width 303 height 26
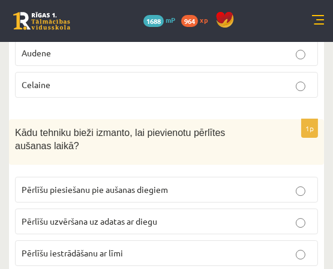
scroll to position [2559, 0]
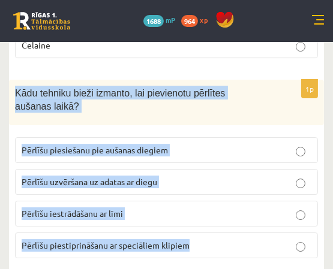
drag, startPoint x: 28, startPoint y: 82, endPoint x: 202, endPoint y: 233, distance: 230.0
click at [202, 176] on p "Pērlīšu uzvēršana uz adatas ar diegu" at bounding box center [167, 182] width 290 height 13
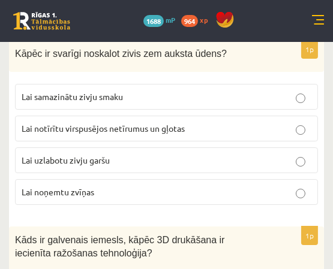
scroll to position [2759, 0]
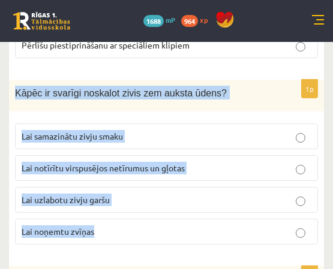
drag, startPoint x: 15, startPoint y: 79, endPoint x: 161, endPoint y: 214, distance: 198.2
click at [161, 214] on div "1p Kāpēc ir svarīgi noskalot zivis zem auksta ūdens? Lai samazinātu zivju smaku…" at bounding box center [166, 167] width 315 height 175
click at [203, 162] on p "Lai notīrītu virspusējos netīrumus un gļotas" at bounding box center [167, 168] width 290 height 13
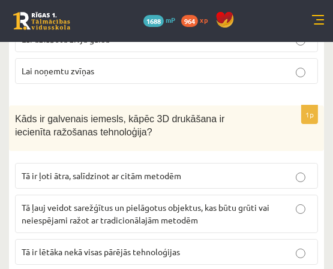
scroll to position [2959, 0]
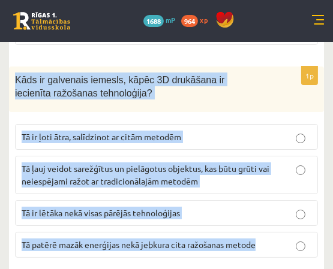
drag, startPoint x: 32, startPoint y: 71, endPoint x: 283, endPoint y: 229, distance: 296.0
click at [283, 229] on div "1p Kāds ir galvenais iemesls, kāpēc 3D drukāšana ir iecienīta ražošanas tehnolo…" at bounding box center [166, 167] width 315 height 201
click at [275, 174] on p "Tā ļauj veidot sarežģītus un pielāgotus objektus, kas būtu grūti vai neiespējam…" at bounding box center [167, 175] width 290 height 25
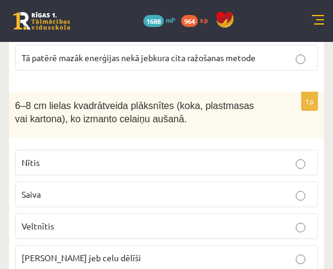
scroll to position [3159, 0]
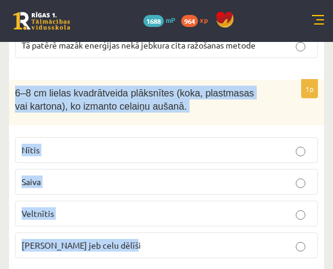
drag, startPoint x: 10, startPoint y: 73, endPoint x: 138, endPoint y: 223, distance: 197.8
click at [138, 223] on div "1p 6–8 cm lielas kvadrātveida plāksnītes (koka, plastmasas vai kartona), ko izm…" at bounding box center [166, 174] width 315 height 188
click at [277, 233] on label "Celu galdiņi jeb celu dēlīši" at bounding box center [166, 246] width 303 height 26
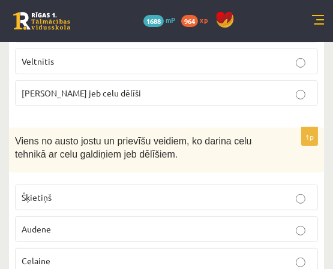
scroll to position [3359, 0]
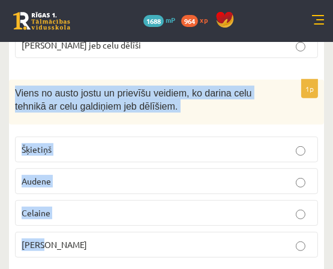
drag, startPoint x: 50, startPoint y: 95, endPoint x: 124, endPoint y: 233, distance: 156.4
click at [124, 233] on div "1p Viens no austo jostu un prievīšu veidiem, ko darina celu tehnikā ar celu gal…" at bounding box center [166, 174] width 315 height 188
click at [182, 207] on p "Celaine" at bounding box center [167, 213] width 290 height 13
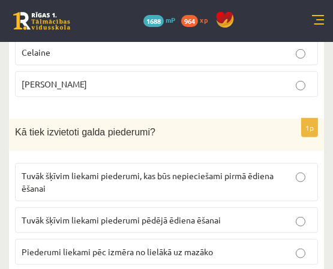
scroll to position [3559, 0]
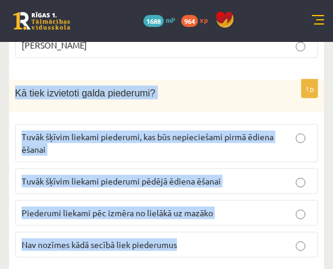
drag, startPoint x: 10, startPoint y: 76, endPoint x: 187, endPoint y: 226, distance: 232.0
click at [187, 226] on div "1p Kā tiek izvietoti galda piederumi? Tuvāk šķīvim liekami piederumi, kas būs n…" at bounding box center [166, 173] width 315 height 187
click at [259, 131] on p "Tuvāk šķīvim liekami piederumi, kas būs nepieciešami pirmā ēdiena ēšanai" at bounding box center [167, 143] width 290 height 25
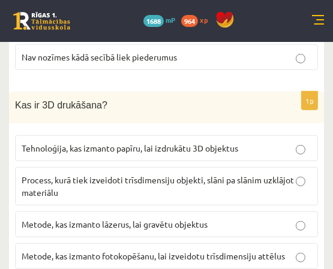
scroll to position [3759, 0]
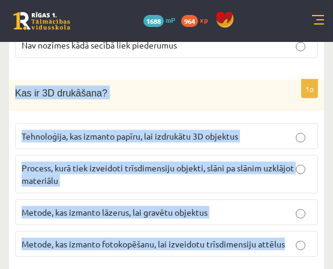
drag, startPoint x: 13, startPoint y: 76, endPoint x: 312, endPoint y: 230, distance: 336.1
click at [312, 230] on div "1p Kas ir 3D drukāšana? Tehnoloģija, kas izmanto papīru, lai izdrukātu 3D objek…" at bounding box center [166, 173] width 315 height 187
click at [200, 168] on p "Process, kurā tiek izveidoti trīsdimensiju objekti, slāni pa slānim uzklājot ma…" at bounding box center [167, 174] width 290 height 25
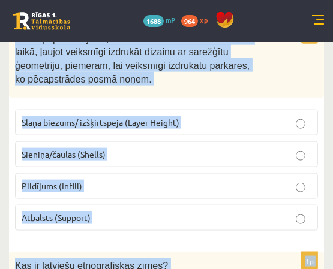
scroll to position [4065, 0]
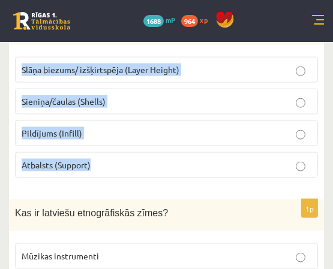
drag, startPoint x: 5, startPoint y: 73, endPoint x: 128, endPoint y: 149, distance: 144.3
click at [209, 159] on p "Atbalsts (Support)" at bounding box center [167, 165] width 290 height 13
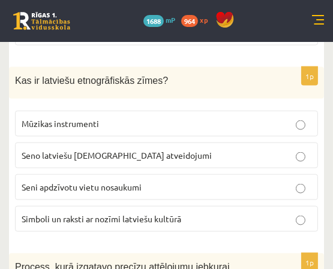
scroll to position [4185, 0]
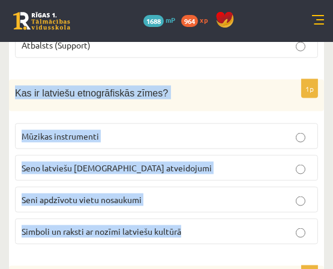
drag, startPoint x: 16, startPoint y: 73, endPoint x: 201, endPoint y: 215, distance: 233.1
click at [201, 215] on div "1p Kas ir latviešu etnogrāfiskās zīmes? Mūzikas instrumenti Seno latviešu dievu…" at bounding box center [166, 167] width 315 height 175
click at [192, 226] on p "Simboli un raksti ar nozīmi latviešu kultūrā" at bounding box center [167, 232] width 290 height 13
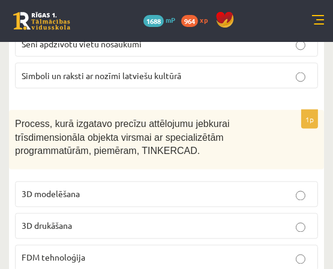
scroll to position [4385, 0]
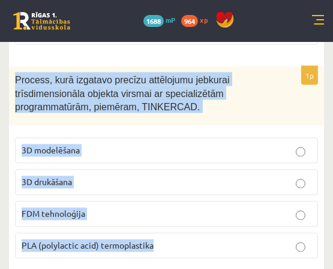
drag, startPoint x: 11, startPoint y: 58, endPoint x: 165, endPoint y: 216, distance: 220.6
click at [165, 216] on div "1p Process, kurā izgatavo precīzu attēlojumu jebkurai trīsdimensionāla objekta …" at bounding box center [166, 168] width 315 height 202
click at [148, 145] on p "3D modelēšana" at bounding box center [167, 151] width 290 height 13
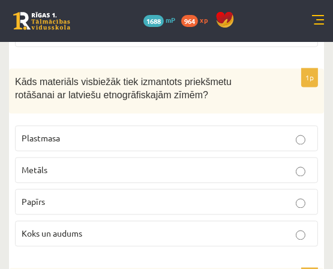
scroll to position [4585, 0]
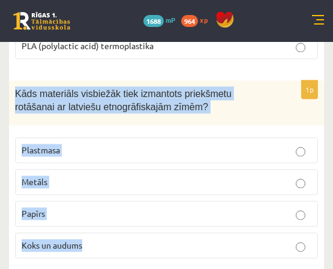
drag, startPoint x: 11, startPoint y: 76, endPoint x: 101, endPoint y: 213, distance: 164.0
click at [101, 213] on div "1p Kāds materiāls visbiežāk tiek izmantots priekšmetu rotāšanai ar latviešu etn…" at bounding box center [166, 174] width 315 height 188
click at [221, 239] on p "Koks un audums" at bounding box center [167, 245] width 290 height 13
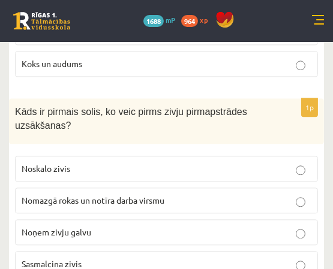
scroll to position [4785, 0]
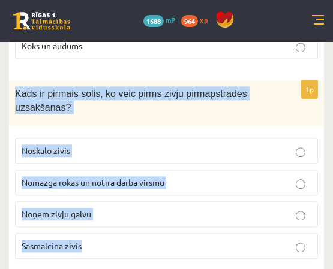
drag, startPoint x: 13, startPoint y: 72, endPoint x: 116, endPoint y: 216, distance: 177.1
click at [116, 216] on div "1p Kāds ir pirmais solis, ko veic pirms zivju pirmapstrādes uzsākšanas? Noskalo…" at bounding box center [166, 174] width 315 height 188
click at [266, 172] on label "Nomazgā rokas un notīra darba virsmu" at bounding box center [166, 183] width 303 height 26
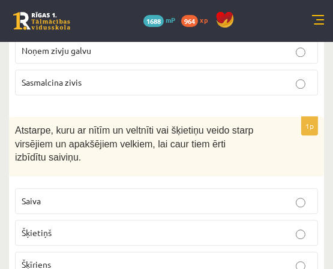
scroll to position [4985, 0]
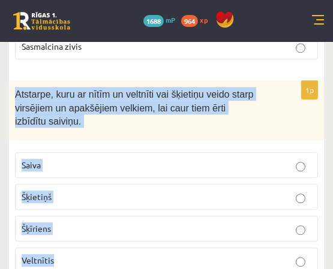
drag, startPoint x: 13, startPoint y: 72, endPoint x: 113, endPoint y: 225, distance: 182.5
click at [113, 225] on div "1p Atstarpe, kuru ar nītīm un veltnīti vai šķietiņu veido starp virsējiem un ap…" at bounding box center [166, 182] width 315 height 202
click at [159, 223] on p "Šķīriens" at bounding box center [167, 229] width 290 height 13
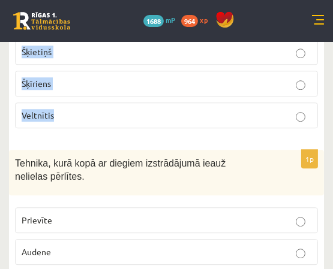
scroll to position [5185, 0]
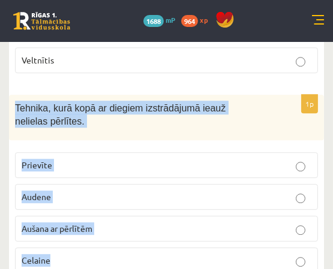
drag, startPoint x: 8, startPoint y: 86, endPoint x: 95, endPoint y: 230, distance: 168.2
click at [236, 223] on p "Aušana ar pērlītēm" at bounding box center [167, 229] width 290 height 13
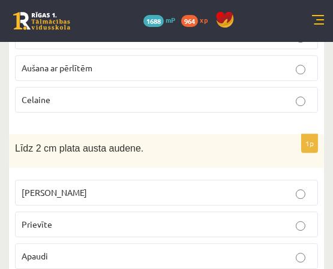
scroll to position [5385, 0]
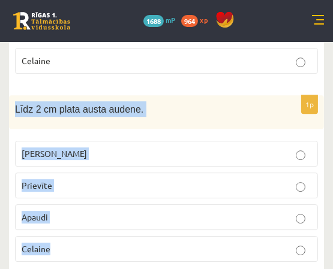
drag, startPoint x: 10, startPoint y: 86, endPoint x: 100, endPoint y: 209, distance: 152.4
click at [100, 209] on div "1p Līdz 2 cm plata austa audene. Josta Prievīte Apaudi Celaine" at bounding box center [166, 183] width 315 height 177
click at [195, 173] on label "Prievīte" at bounding box center [166, 186] width 303 height 26
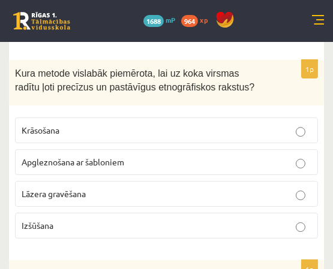
scroll to position [5584, 0]
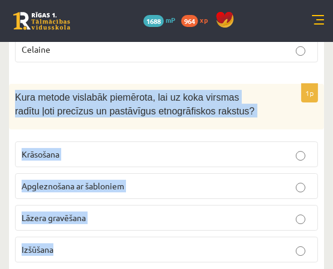
drag, startPoint x: 13, startPoint y: 69, endPoint x: 83, endPoint y: 215, distance: 162.3
click at [83, 215] on div "1p Kura metode vislabāk piemērota, lai uz koka virsmas radītu ļoti precīzus un …" at bounding box center [166, 178] width 315 height 188
click at [160, 212] on p "Lāzera gravēšana" at bounding box center [167, 218] width 290 height 13
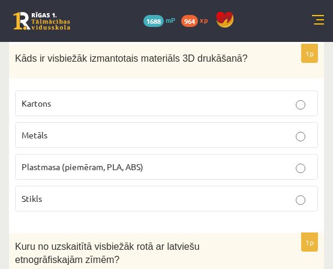
scroll to position [5785, 0]
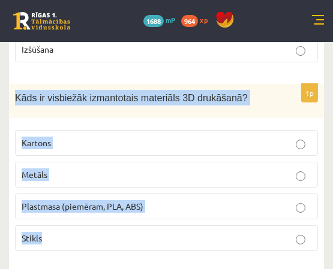
drag, startPoint x: 14, startPoint y: 74, endPoint x: 103, endPoint y: 205, distance: 158.4
click at [103, 205] on div "1p Kāds ir visbiežāk izmantotais materiāls 3D drukāšanā? Kartons Metāls Plastma…" at bounding box center [166, 172] width 315 height 177
click at [238, 200] on p "Plastmasa (piemēram, PLA, ABS)" at bounding box center [167, 206] width 290 height 13
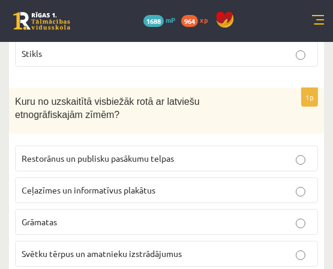
scroll to position [5971, 0]
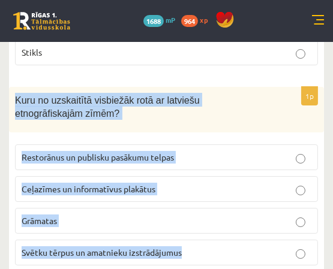
drag, startPoint x: 14, startPoint y: 74, endPoint x: 187, endPoint y: 233, distance: 234.8
click at [187, 233] on div "1p Kuru no uzskaitītā visbiežāk rotā ar latviešu etnogrāfiskajām zīmēm? Restorā…" at bounding box center [166, 181] width 315 height 188
click at [223, 247] on p "Svētku tērpus un amatnieku izstrādājumus" at bounding box center [167, 253] width 290 height 13
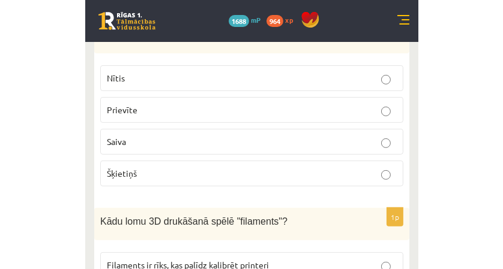
scroll to position [0, 0]
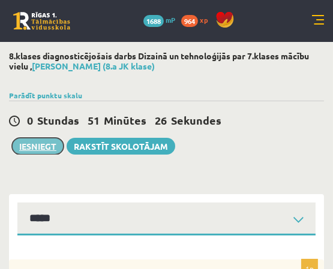
click at [41, 140] on button "Iesniegt" at bounding box center [38, 146] width 52 height 17
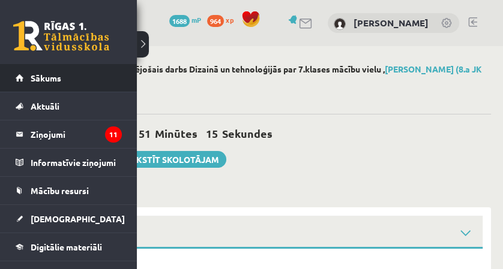
click at [12, 76] on li "Sākums" at bounding box center [68, 78] width 137 height 28
click at [22, 84] on link "Sākums" at bounding box center [69, 78] width 106 height 28
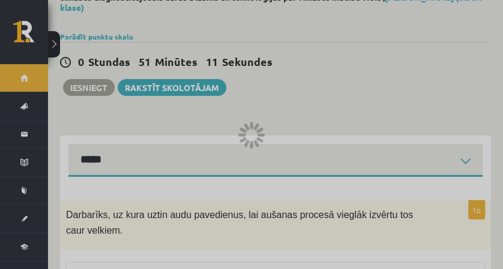
scroll to position [80, 0]
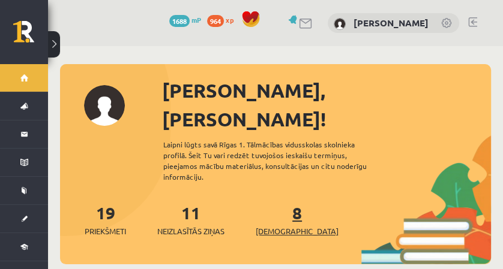
click at [277, 202] on link "8 Ieskaites" at bounding box center [297, 219] width 83 height 35
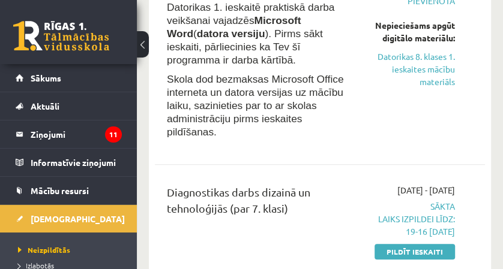
scroll to position [240, 0]
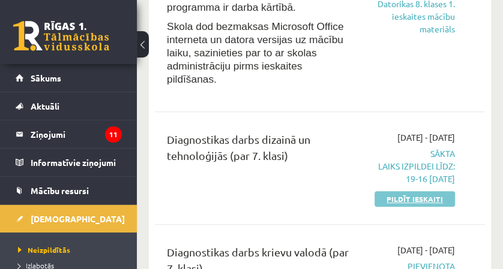
click at [389, 191] on link "Pildīt ieskaiti" at bounding box center [414, 199] width 80 height 16
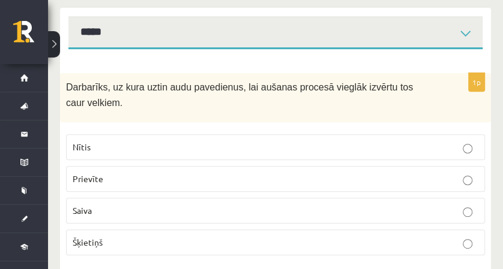
scroll to position [40, 0]
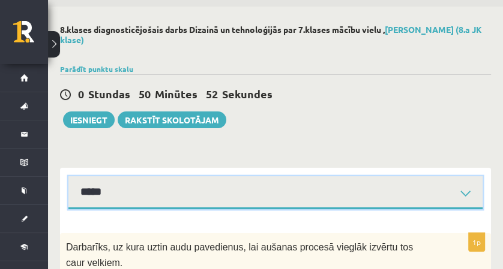
click at [115, 190] on select "*****" at bounding box center [275, 192] width 414 height 33
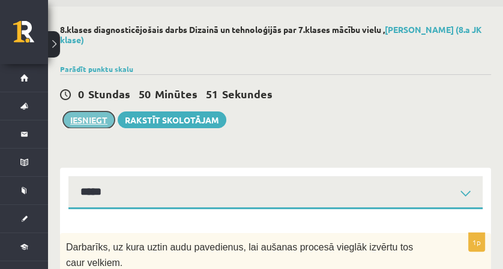
click at [94, 125] on button "Iesniegt" at bounding box center [89, 120] width 52 height 17
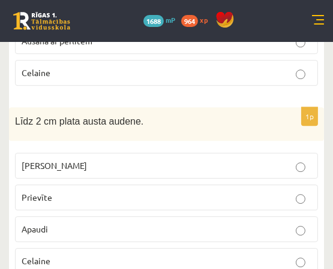
scroll to position [5417, 0]
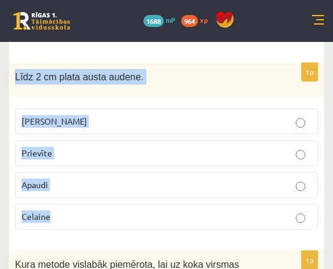
drag, startPoint x: 14, startPoint y: 55, endPoint x: 76, endPoint y: 184, distance: 143.3
click at [76, 184] on div "1p Līdz 2 cm plata austa audene. Josta Prievīte Apaudi Celaine" at bounding box center [166, 151] width 315 height 177
copy div "Līdz 2 cm plata austa audene. Josta Prievīte Apaudi Celaine"
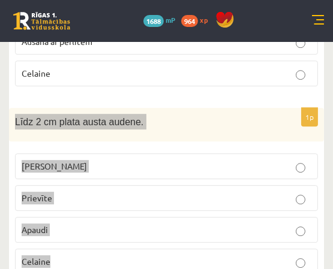
scroll to position [5410, 0]
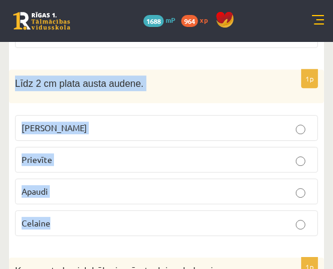
click at [161, 154] on p "Prievīte" at bounding box center [167, 160] width 290 height 13
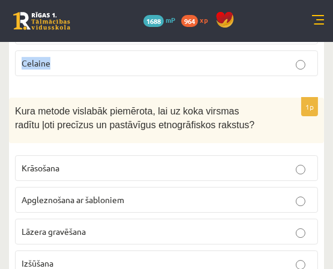
scroll to position [5611, 0]
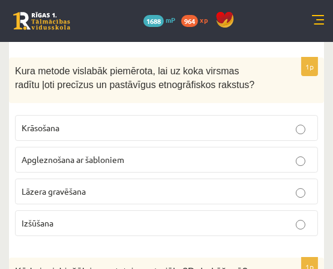
click at [187, 179] on label "Lāzera gravēšana" at bounding box center [166, 192] width 303 height 26
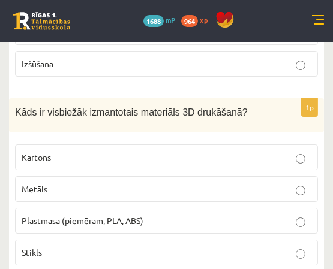
click at [227, 215] on p "Plastmasa (piemēram, PLA, ABS)" at bounding box center [167, 221] width 290 height 13
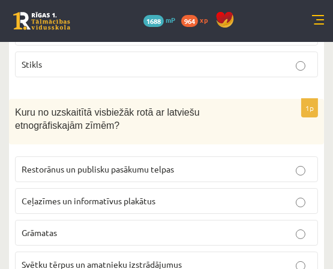
scroll to position [5971, 0]
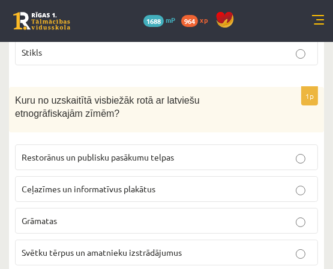
click at [249, 247] on p "Svētku tērpus un amatnieku izstrādājumus" at bounding box center [167, 253] width 290 height 13
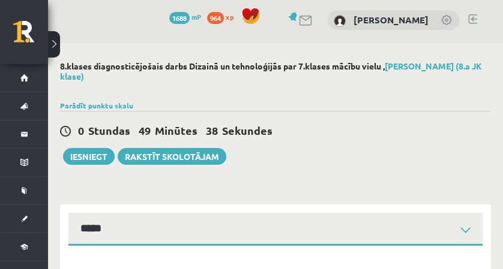
scroll to position [0, 0]
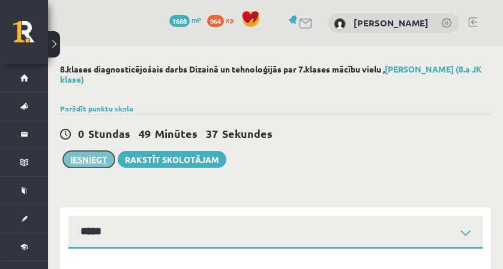
click at [77, 154] on button "Iesniegt" at bounding box center [89, 159] width 52 height 17
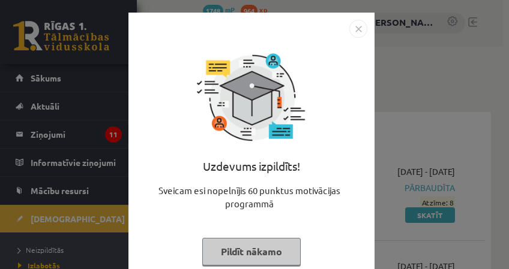
click at [355, 30] on img "Close" at bounding box center [358, 29] width 18 height 18
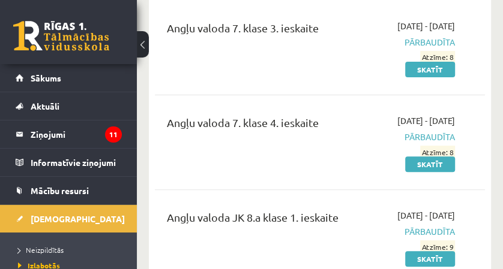
scroll to position [160, 0]
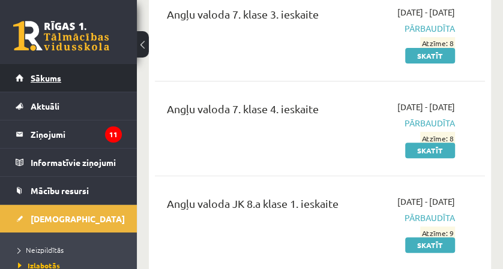
click at [52, 88] on link "Sākums" at bounding box center [69, 78] width 106 height 28
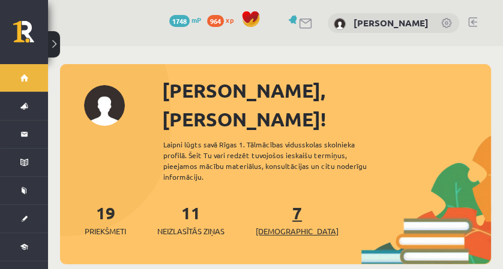
click at [279, 202] on link "7 Ieskaites" at bounding box center [297, 219] width 83 height 35
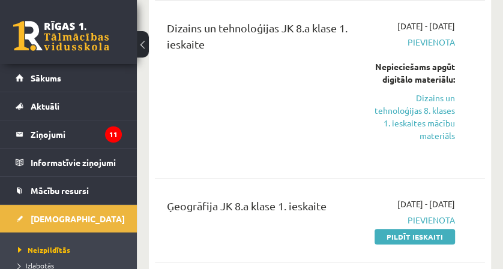
scroll to position [480, 0]
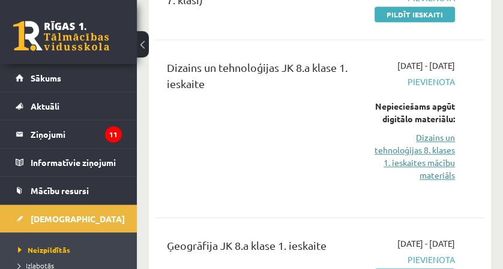
click at [414, 173] on link "Dizains un tehnoloģijas 8. klases 1. ieskaites mācību materiāls" at bounding box center [413, 156] width 84 height 50
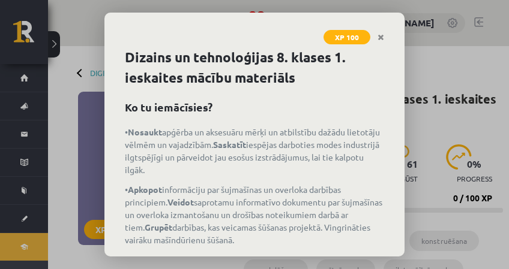
drag, startPoint x: 378, startPoint y: 38, endPoint x: 357, endPoint y: 67, distance: 34.8
click at [377, 38] on icon "Close" at bounding box center [380, 38] width 7 height 8
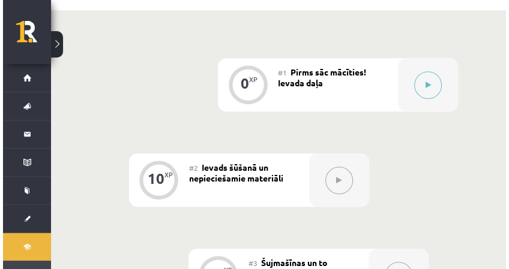
scroll to position [440, 0]
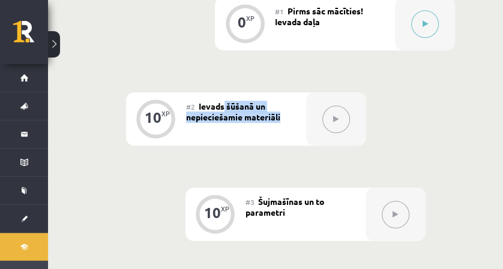
drag, startPoint x: 224, startPoint y: 106, endPoint x: 289, endPoint y: 125, distance: 68.1
click at [289, 125] on div "#2 Ievads šūšanā un nepieciešamie materiāli" at bounding box center [246, 118] width 120 height 53
copy span "šūšanā un nepieciešamie materiāli"
click at [425, 16] on button at bounding box center [425, 24] width 28 height 28
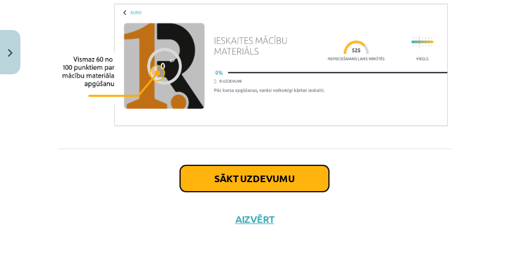
click at [250, 172] on button "Sākt uzdevumu" at bounding box center [254, 179] width 149 height 26
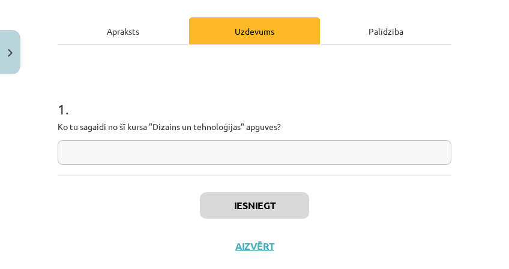
scroll to position [186, 0]
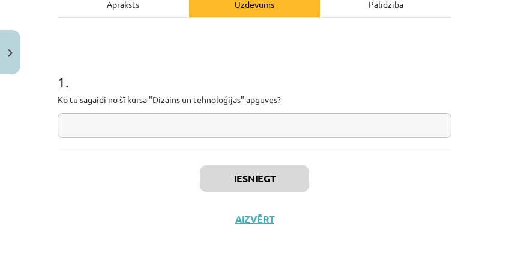
click at [231, 133] on input "text" at bounding box center [254, 125] width 393 height 25
drag, startPoint x: 231, startPoint y: 133, endPoint x: 199, endPoint y: 126, distance: 32.6
click at [199, 126] on input "text" at bounding box center [254, 125] width 393 height 25
paste input "**********"
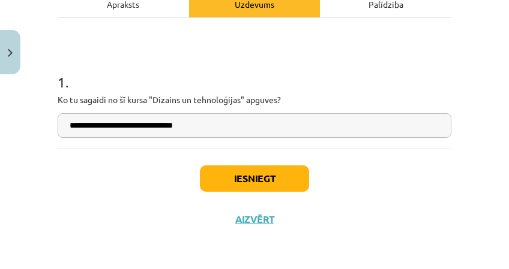
type input "**********"
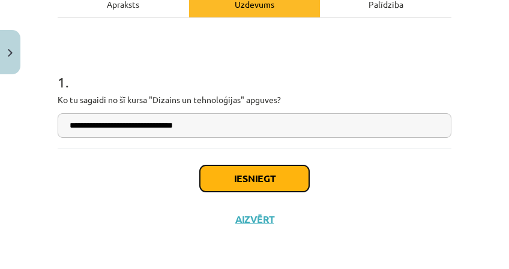
click at [225, 182] on button "Iesniegt" at bounding box center [254, 179] width 109 height 26
click at [226, 176] on button "Iesniegt" at bounding box center [254, 179] width 109 height 26
click at [233, 170] on button "Iesniegt" at bounding box center [254, 179] width 109 height 26
click at [232, 184] on button "Iesniegt" at bounding box center [254, 179] width 109 height 26
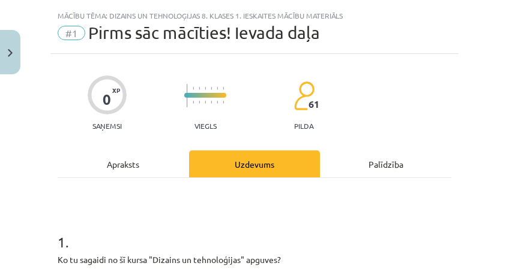
scroll to position [0, 0]
